Goal: Task Accomplishment & Management: Complete application form

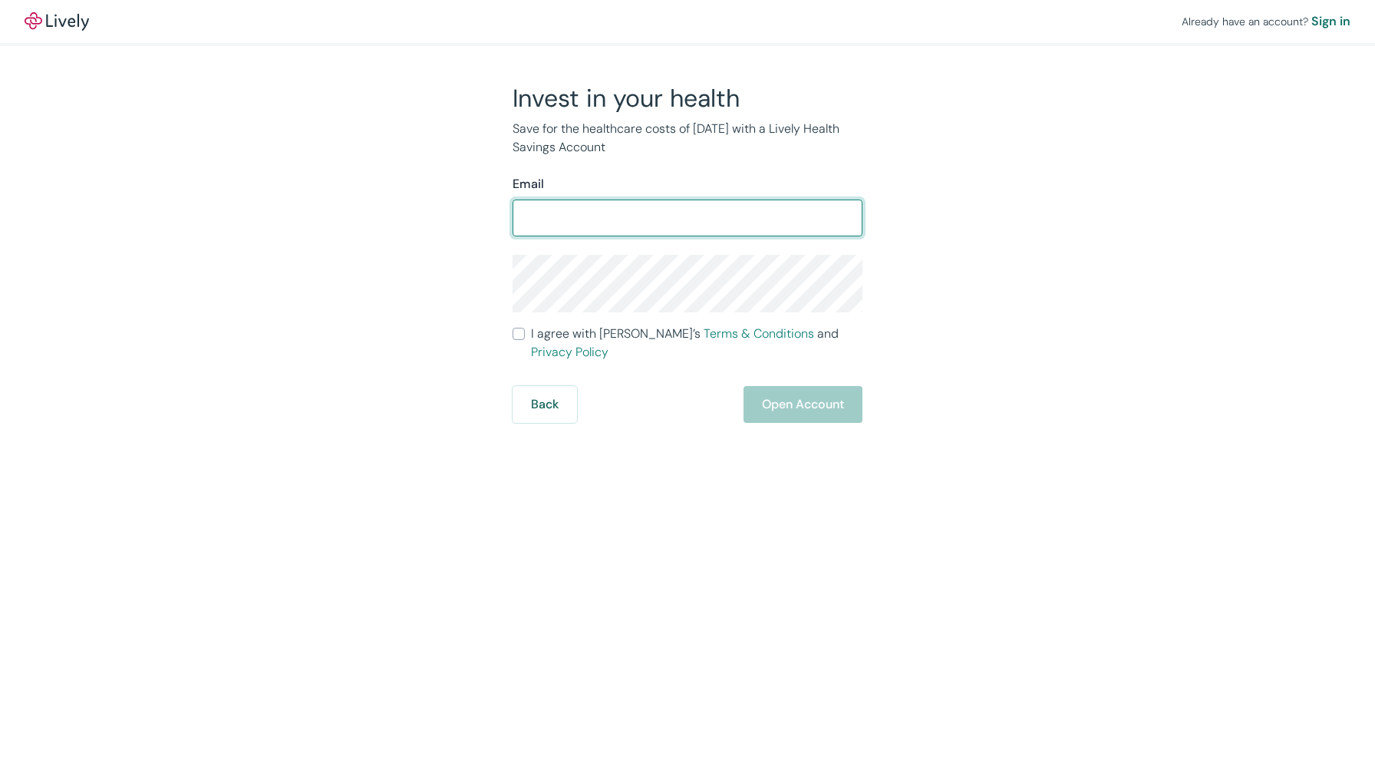
click at [536, 216] on input "Email" at bounding box center [688, 218] width 350 height 31
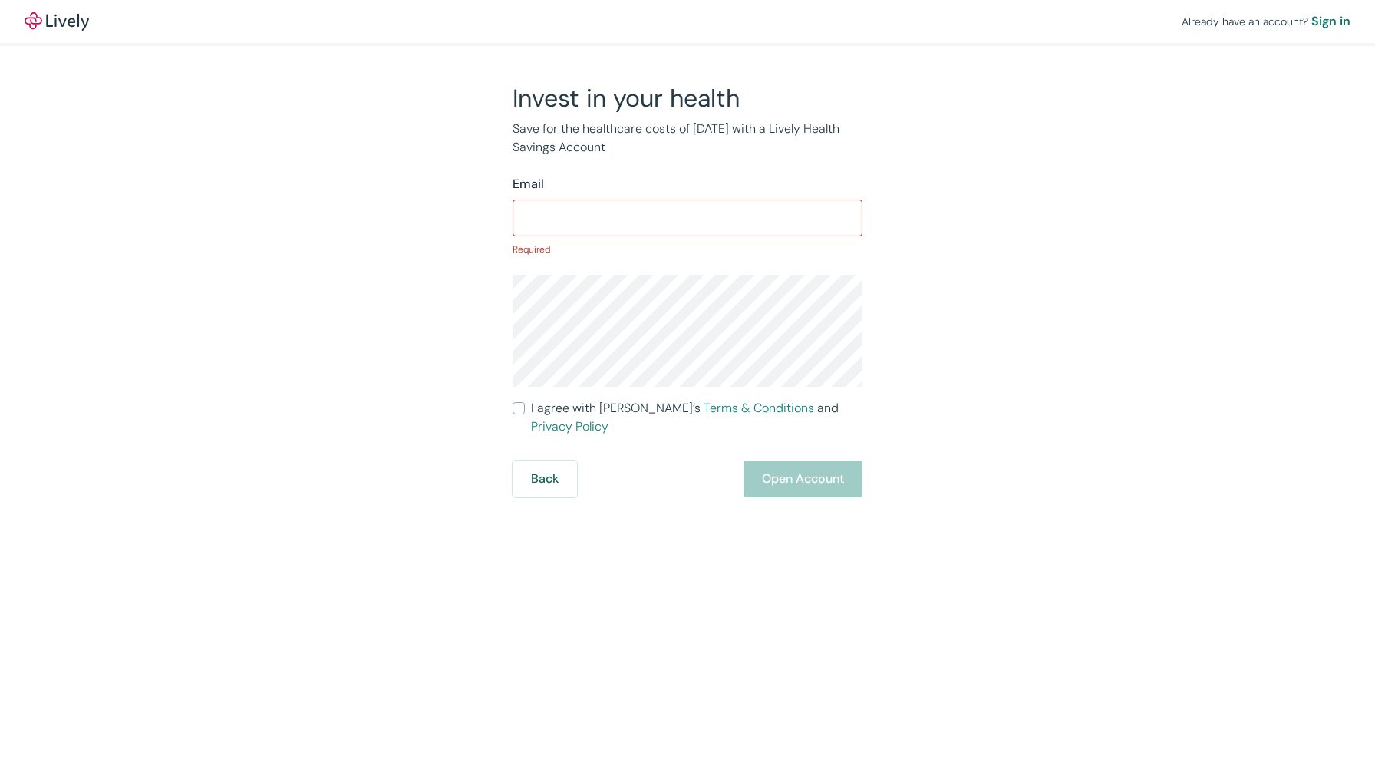
click at [452, 418] on div "Invest in your health Save for the healthcare costs of [DATE] with a Lively Hea…" at bounding box center [678, 290] width 737 height 414
click at [605, 213] on input "Email" at bounding box center [688, 218] width 350 height 31
type input "A"
type input "[EMAIL_ADDRESS][DOMAIN_NAME]"
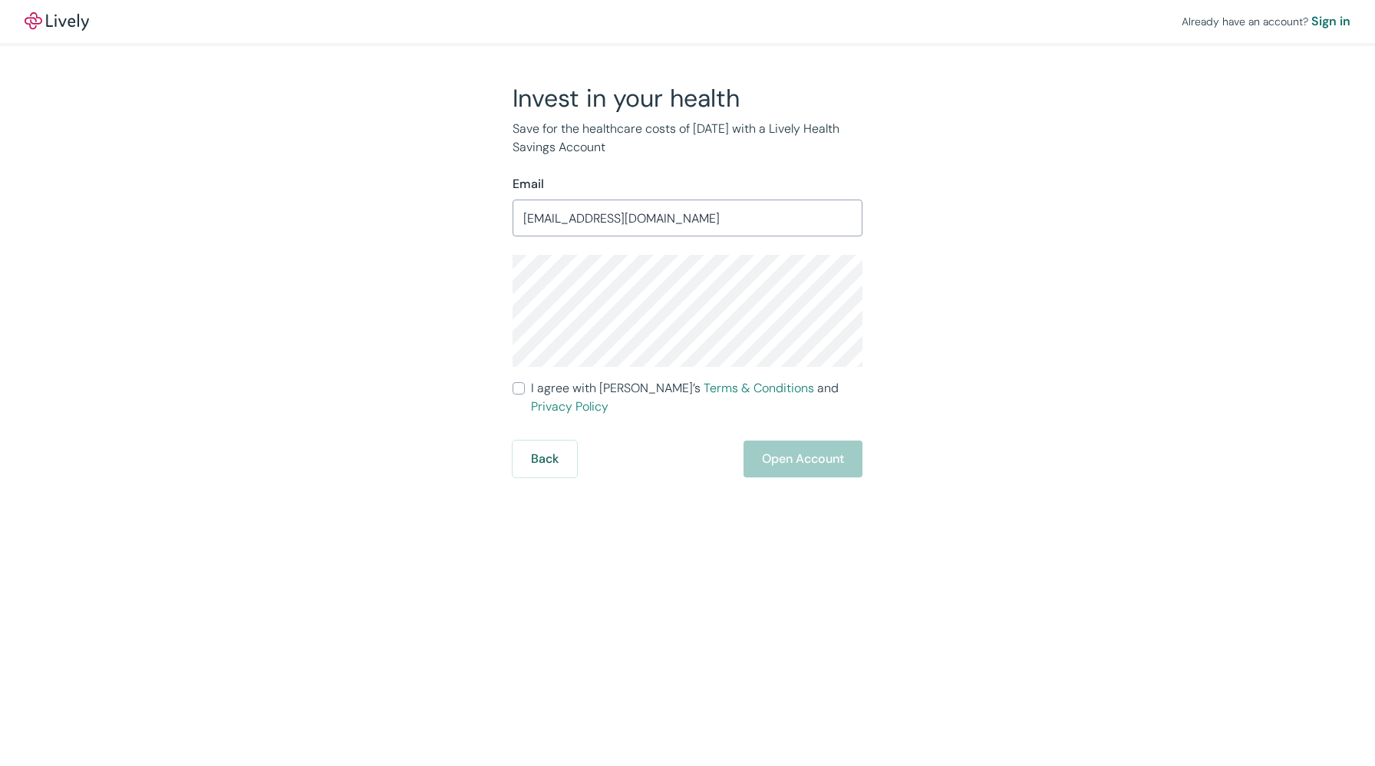
click at [583, 402] on form "Email [EMAIL_ADDRESS][DOMAIN_NAME] ​ I agree with Lively’s Terms & Conditions a…" at bounding box center [688, 326] width 350 height 302
click at [581, 395] on span "I agree with Lively’s Terms & Conditions and Privacy Policy" at bounding box center [697, 397] width 332 height 37
click at [525, 394] on input "I agree with Lively’s Terms & Conditions and Privacy Policy" at bounding box center [519, 388] width 12 height 12
checkbox input "true"
click at [775, 441] on button "Open Account" at bounding box center [803, 459] width 119 height 37
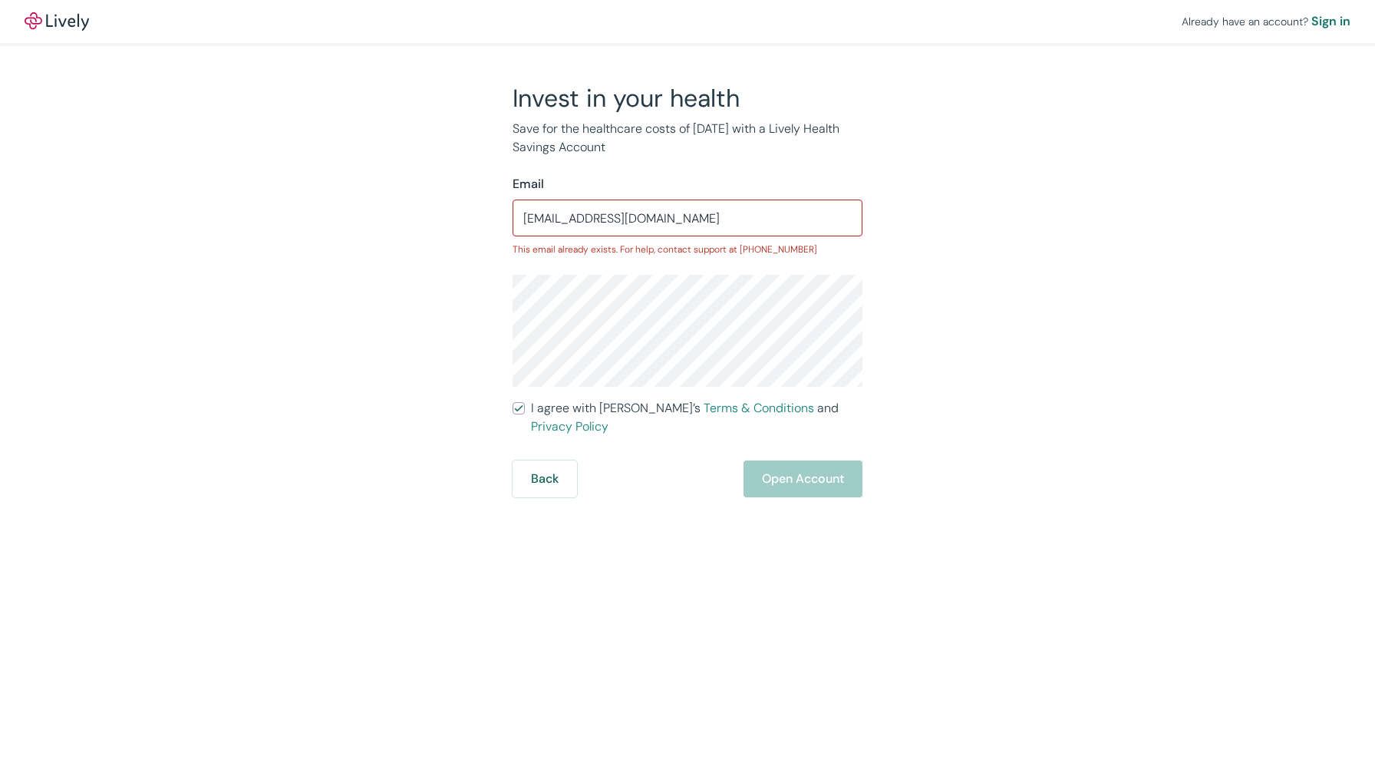
click at [613, 212] on input "[EMAIL_ADDRESS][DOMAIN_NAME]" at bounding box center [688, 218] width 350 height 31
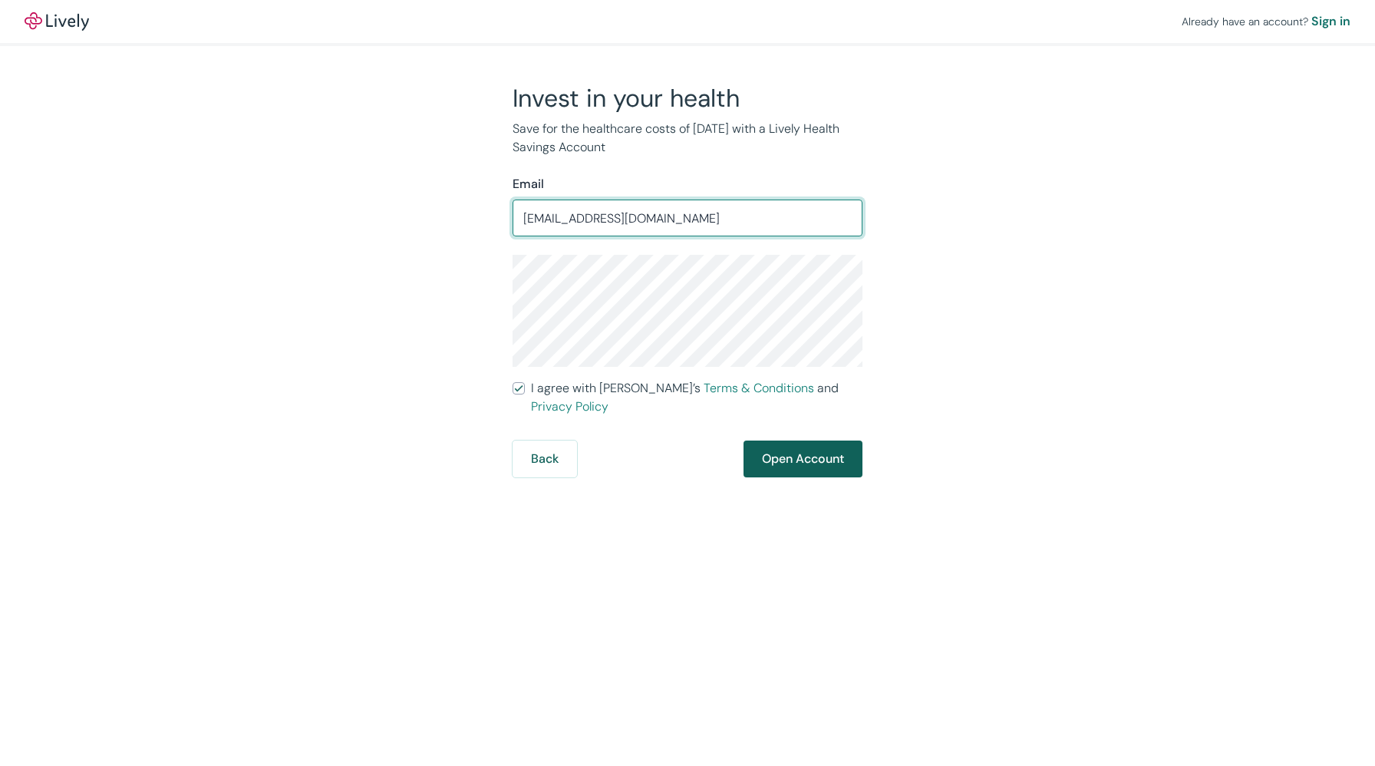
type input "[EMAIL_ADDRESS][DOMAIN_NAME]"
click at [817, 441] on button "Open Account" at bounding box center [803, 459] width 119 height 37
